Goal: Navigation & Orientation: Find specific page/section

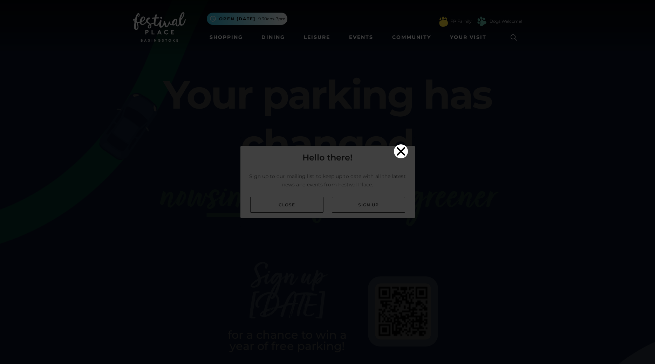
click at [399, 147] on icon "Close" at bounding box center [401, 151] width 8 height 8
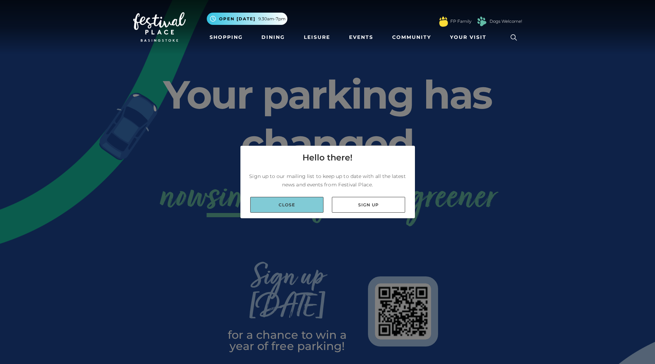
click at [279, 206] on link "Close" at bounding box center [286, 205] width 73 height 16
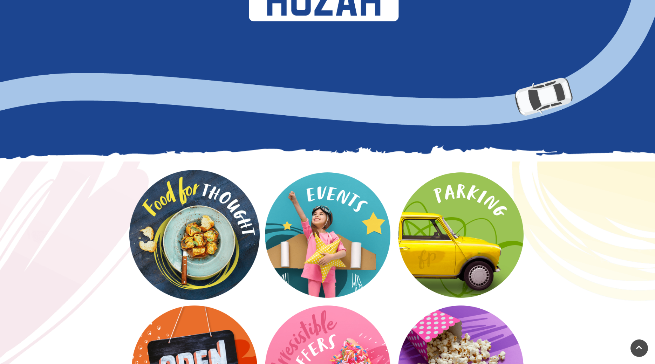
scroll to position [786, 0]
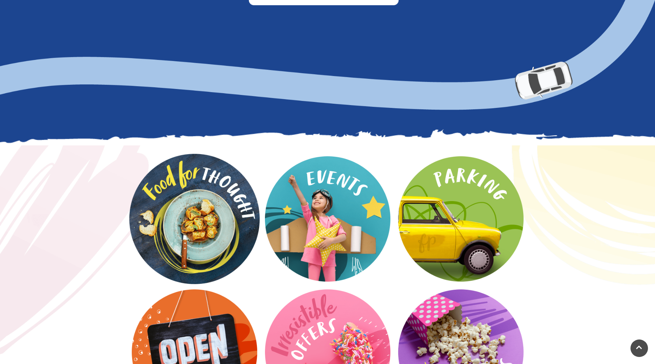
click at [194, 184] on video at bounding box center [194, 219] width 130 height 130
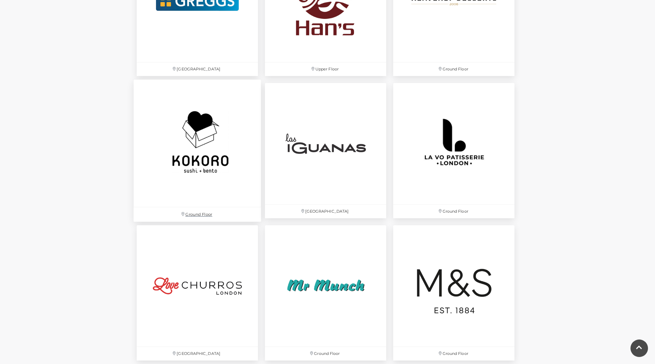
scroll to position [1465, 0]
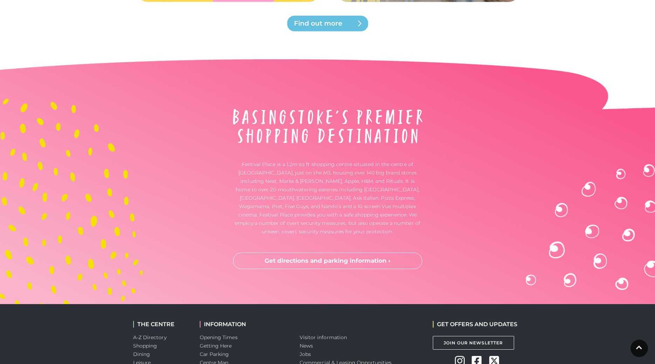
scroll to position [1807, 0]
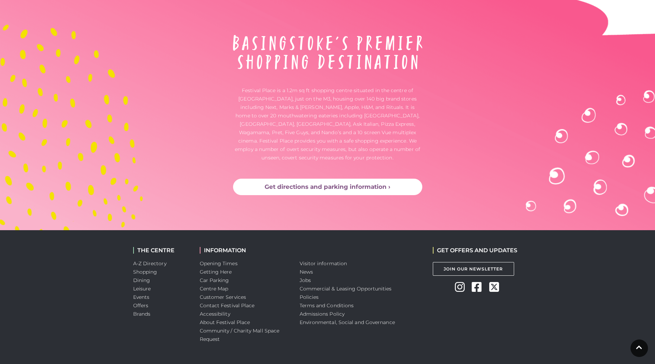
click at [334, 179] on link "Get directions and parking information ›" at bounding box center [327, 187] width 189 height 17
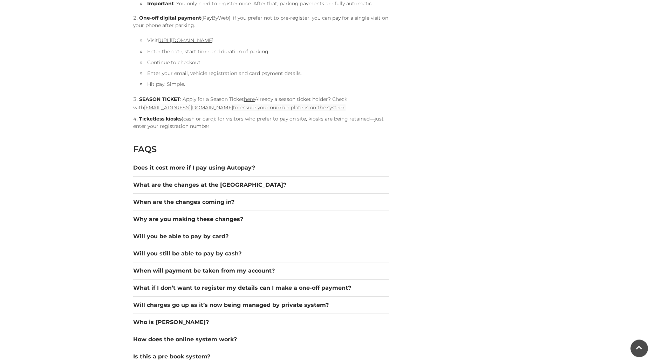
scroll to position [893, 0]
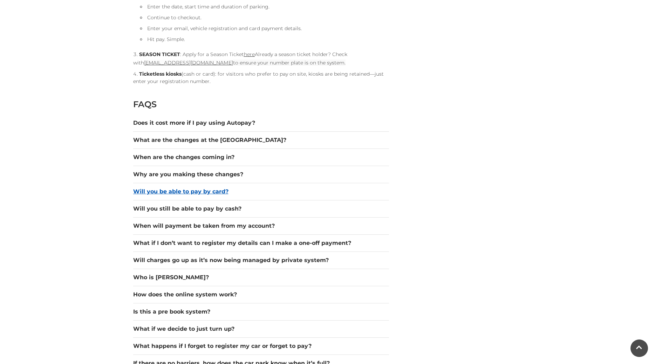
click at [212, 191] on button "Will you be able to pay by card?" at bounding box center [261, 191] width 256 height 8
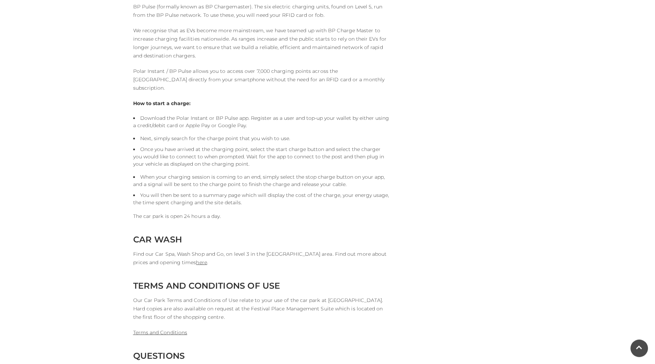
scroll to position [1644, 0]
